Goal: Check status: Check status

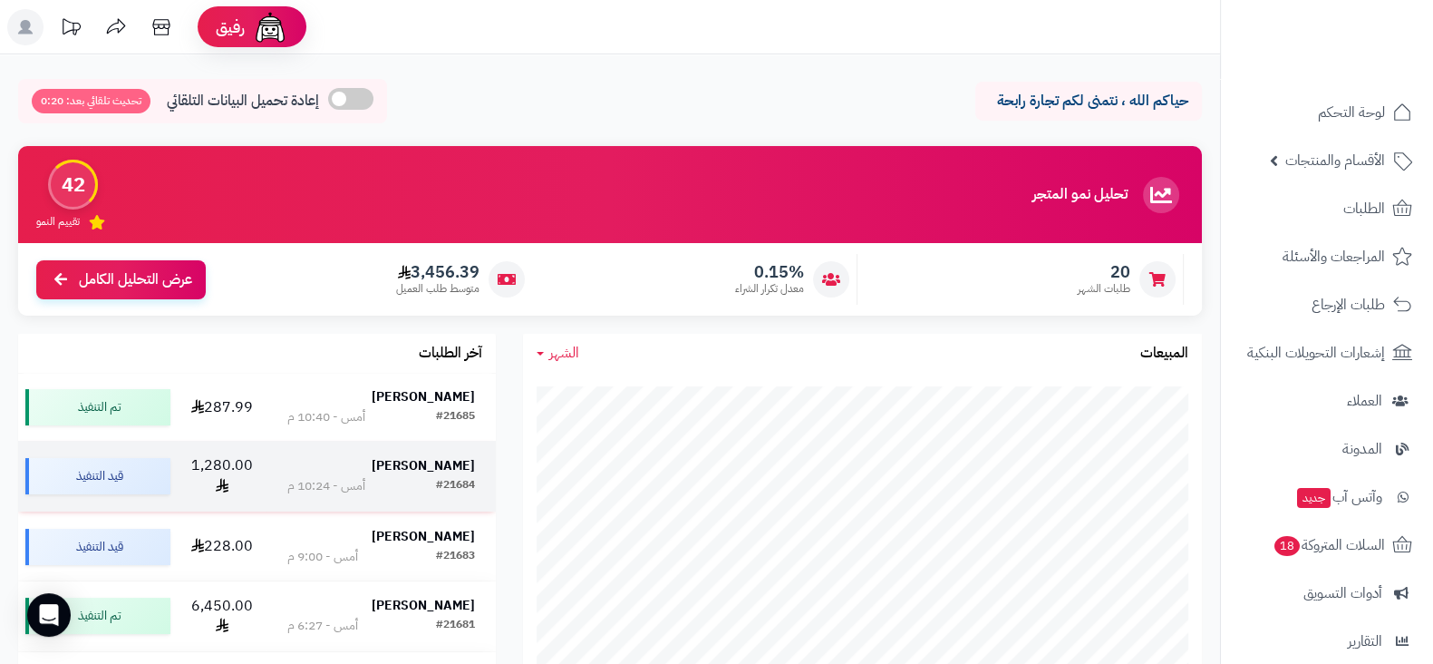
click at [455, 460] on strong "[PERSON_NAME]" at bounding box center [423, 465] width 103 height 19
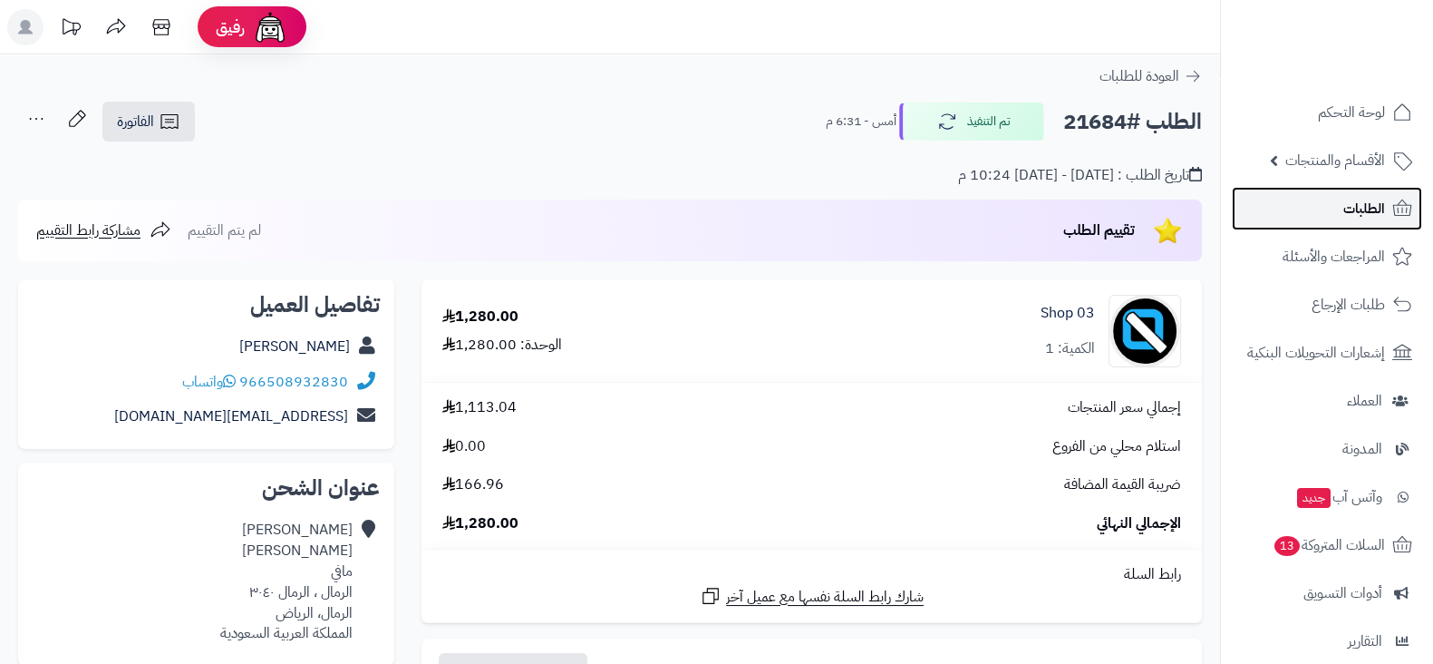
click at [1322, 222] on link "الطلبات" at bounding box center [1327, 209] width 190 height 44
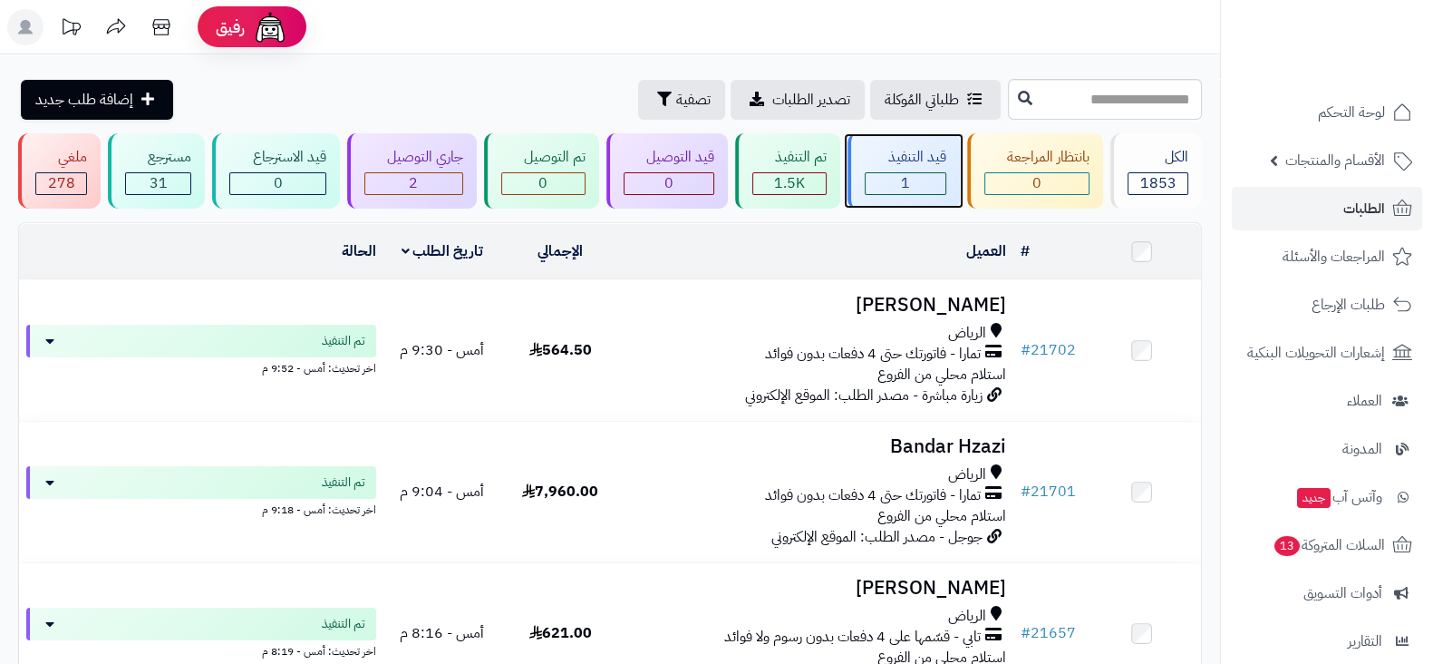
click at [915, 181] on div "1" at bounding box center [905, 183] width 79 height 21
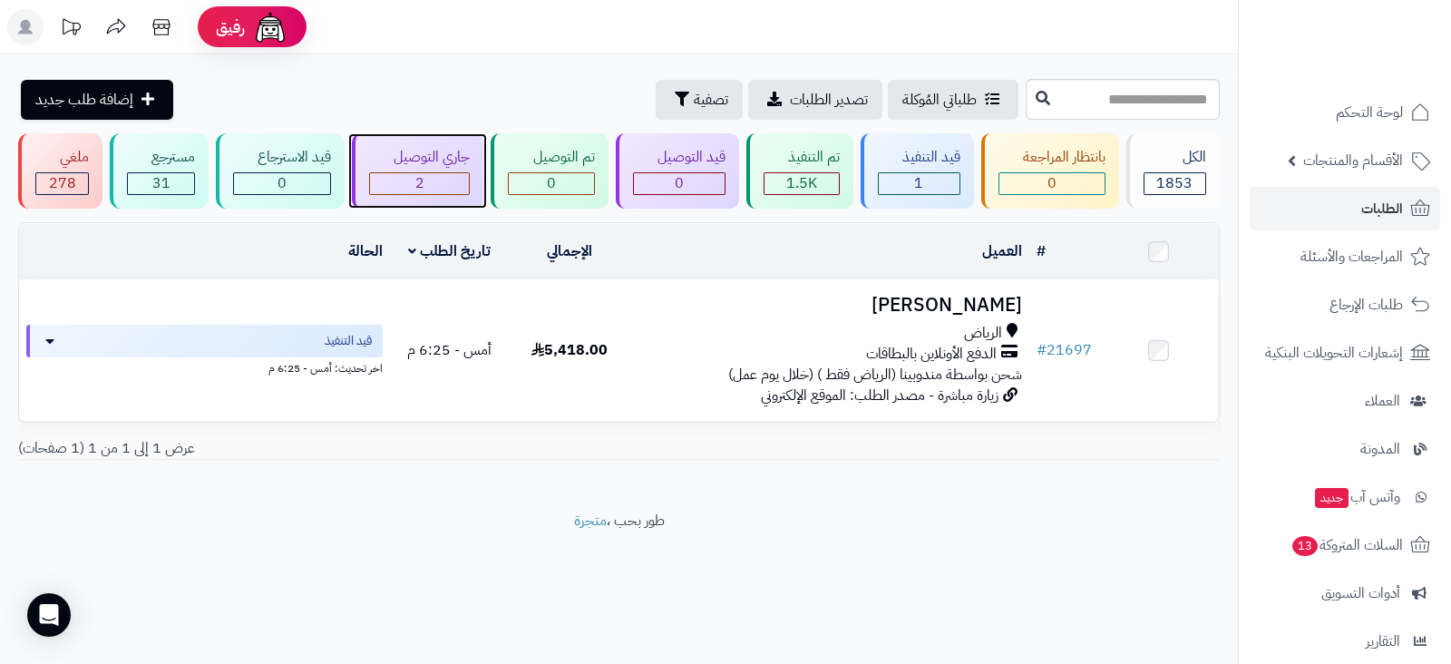
click at [419, 194] on div "جاري التوصيل 2" at bounding box center [417, 170] width 131 height 75
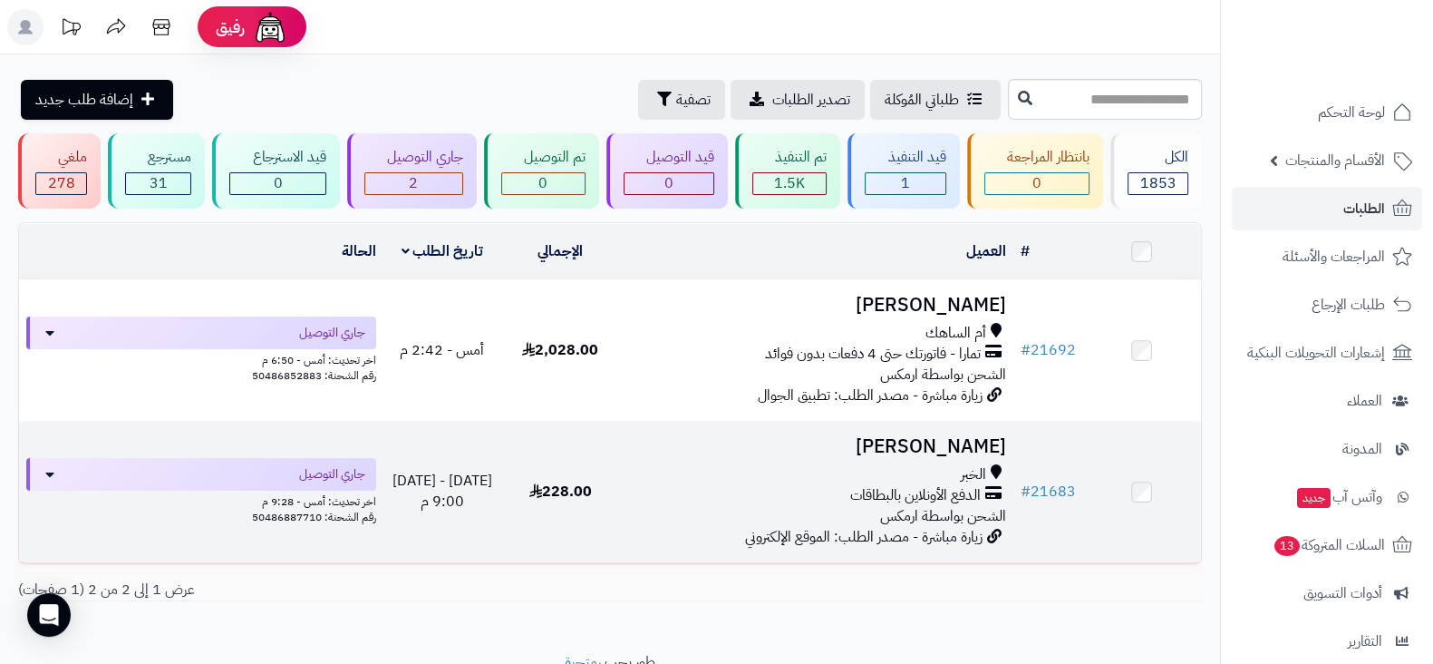
click at [953, 436] on h3 "[PERSON_NAME]" at bounding box center [815, 446] width 379 height 21
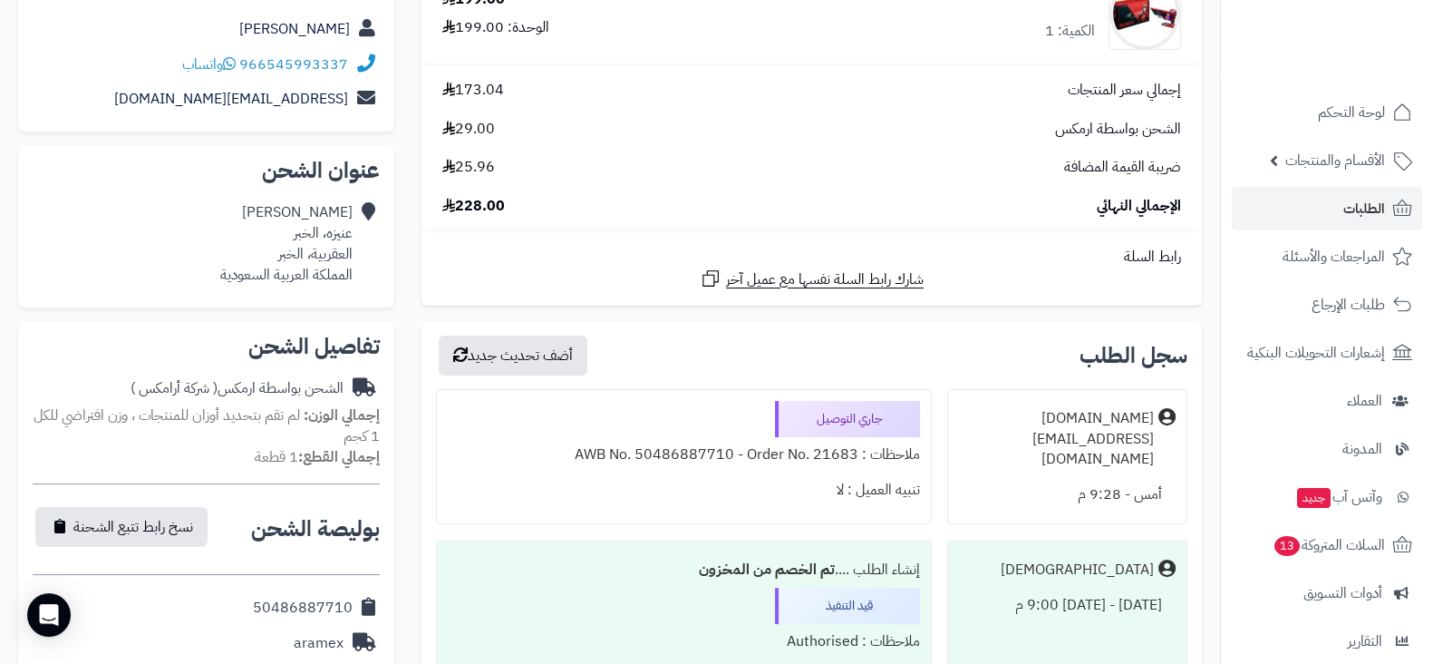
scroll to position [256, 0]
